Goal: Information Seeking & Learning: Understand process/instructions

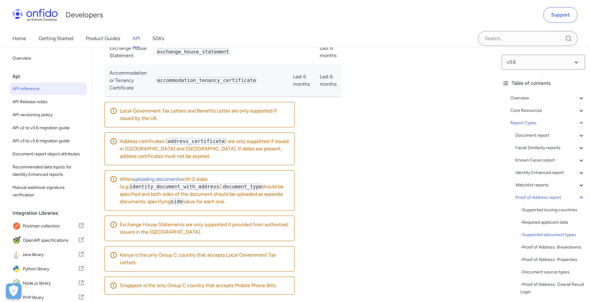
drag, startPoint x: 378, startPoint y: 166, endPoint x: 374, endPoint y: 188, distance: 22.3
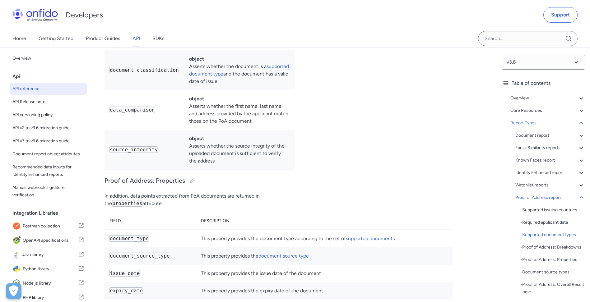
drag, startPoint x: 377, startPoint y: 191, endPoint x: 375, endPoint y: 224, distance: 33.0
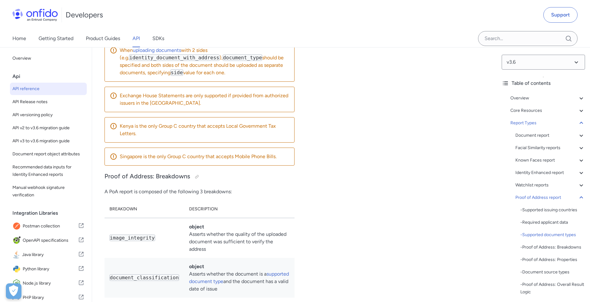
drag, startPoint x: 377, startPoint y: 218, endPoint x: 380, endPoint y: 173, distance: 45.5
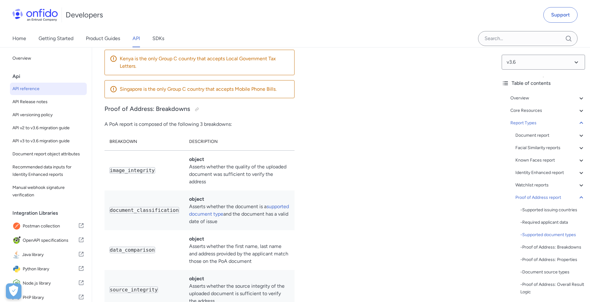
scroll to position [39771, 0]
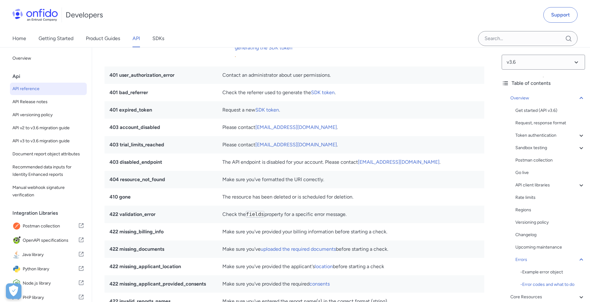
scroll to position [14459, 0]
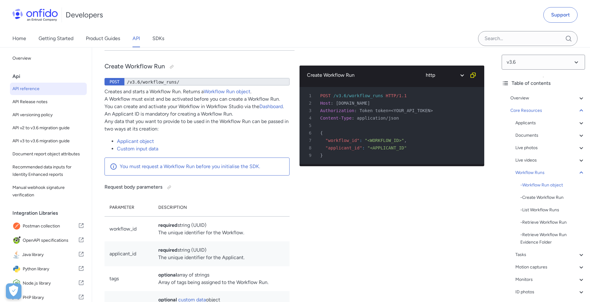
click at [200, 12] on link "Additional details" at bounding box center [226, 5] width 110 height 13
click at [206, 12] on link "Additional details" at bounding box center [226, 5] width 110 height 13
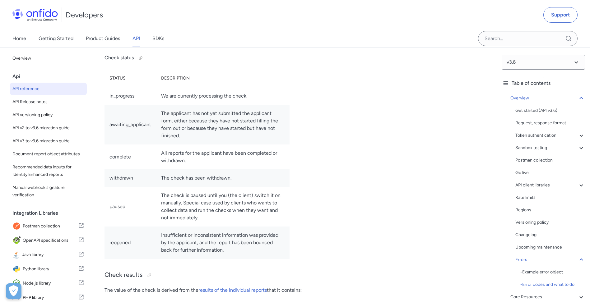
scroll to position [5566, 0]
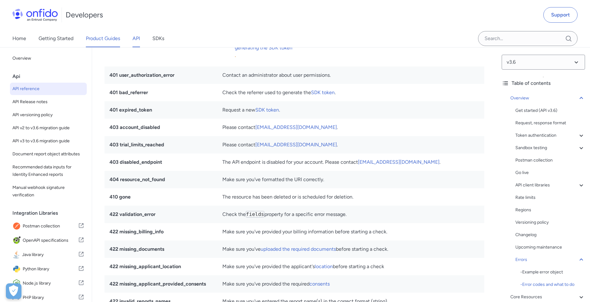
click at [108, 41] on link "Product Guides" at bounding box center [103, 38] width 34 height 17
